Goal: Information Seeking & Learning: Learn about a topic

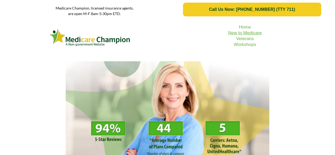
click at [252, 31] on link "New to Medicare" at bounding box center [245, 32] width 34 height 5
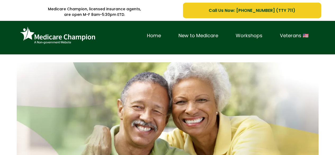
click at [265, 33] on link "Workshops" at bounding box center [249, 36] width 44 height 8
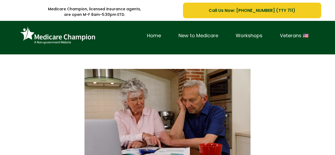
click at [210, 36] on link "New to Medicare" at bounding box center [198, 36] width 57 height 8
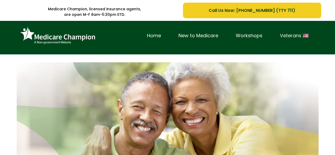
click at [292, 37] on link "Veterans 🇺🇸" at bounding box center [294, 36] width 46 height 8
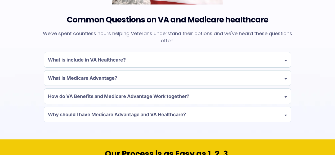
scroll to position [476, 0]
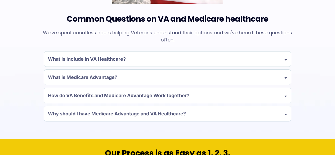
click at [80, 95] on h4 "How do VA Benefits and Medicare Advantage Work together?" at bounding box center [118, 95] width 141 height 7
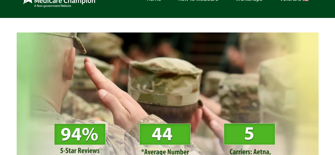
scroll to position [0, 0]
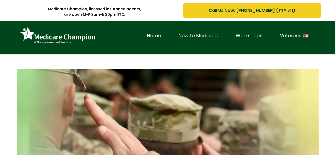
click at [199, 37] on link "New to Medicare" at bounding box center [198, 36] width 57 height 8
